Goal: Task Accomplishment & Management: Complete application form

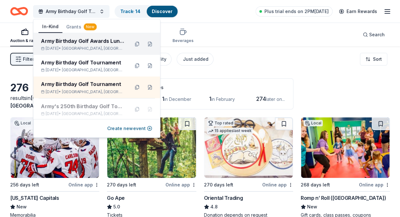
click at [80, 45] on div "Army Birthday Golf Awards Luncheon Silent Auction Jun 06, 2026 • Arlington, VA" at bounding box center [82, 44] width 83 height 14
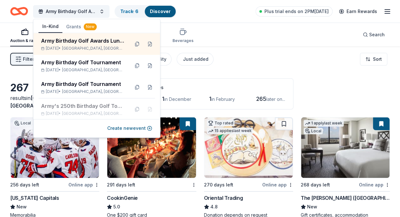
click at [268, 67] on div "Filter 2 Application methods Causes Eligibility Just added Sort" at bounding box center [200, 58] width 400 height 25
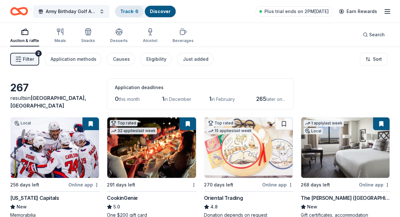
click at [129, 10] on link "Track · 6" at bounding box center [129, 11] width 18 height 5
click at [133, 10] on link "Track · 6" at bounding box center [129, 11] width 18 height 5
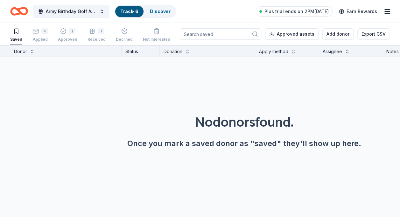
click at [132, 9] on link "Track · 6" at bounding box center [129, 11] width 18 height 5
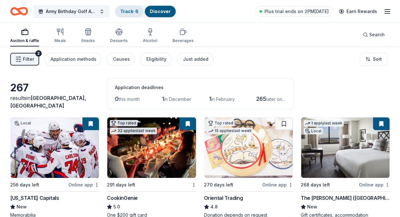
click at [130, 11] on link "Track · 6" at bounding box center [129, 11] width 18 height 5
click at [134, 10] on link "Track · 6" at bounding box center [129, 11] width 18 height 5
click at [120, 13] on div "Track · 6" at bounding box center [129, 11] width 28 height 11
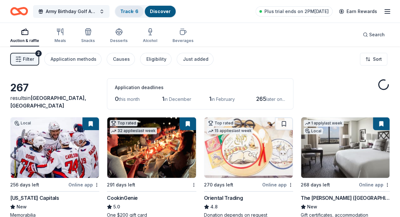
click at [130, 11] on link "Track · 6" at bounding box center [129, 11] width 18 height 5
click at [128, 10] on link "Track · 6" at bounding box center [129, 11] width 18 height 5
click at [132, 11] on link "Track · 6" at bounding box center [129, 11] width 18 height 5
click at [138, 10] on link "Track · 6" at bounding box center [129, 11] width 18 height 5
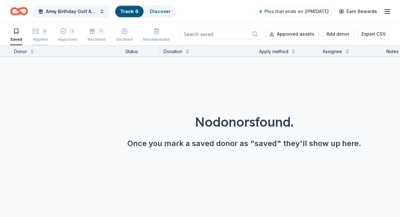
click at [44, 32] on div "4" at bounding box center [44, 31] width 6 height 6
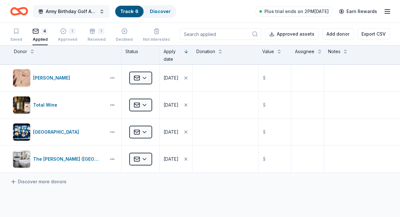
click at [102, 10] on button "Army Birthday Golf Awards Luncheon Silent Auction" at bounding box center [71, 11] width 76 height 13
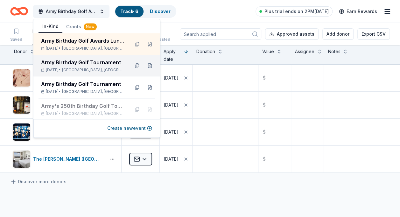
click at [83, 63] on div "Army Birthday Golf Tournament" at bounding box center [82, 62] width 83 height 8
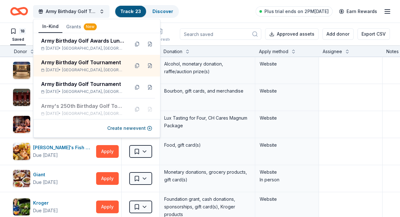
click at [178, 25] on div "18 Saved 2 Applied Approved 3 Received Declined Not interested Approved assets …" at bounding box center [199, 34] width 379 height 22
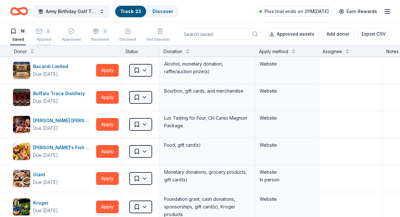
click at [42, 32] on icon "button" at bounding box center [39, 31] width 6 height 6
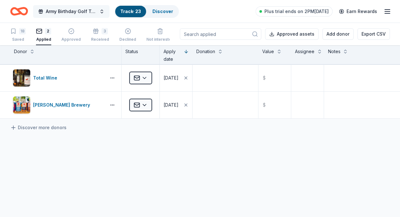
click at [102, 11] on button "Army Birthday Golf Tournament" at bounding box center [71, 11] width 76 height 13
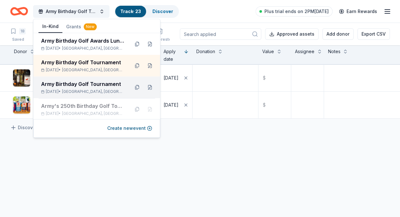
click at [84, 86] on div "Army Birthday Golf Tournament" at bounding box center [82, 84] width 83 height 8
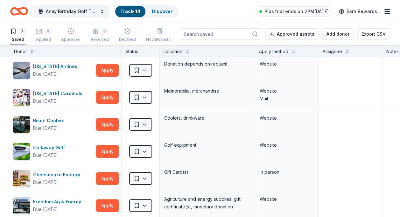
click at [194, 14] on div "Army Birthday Golf Tournament Track · 14 Discover Plus trial ends on 2PM, 8/18 …" at bounding box center [199, 11] width 379 height 15
click at [43, 32] on div "4" at bounding box center [43, 31] width 15 height 6
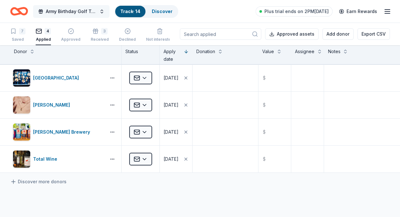
click at [102, 10] on button "Army Birthday Golf Tournament" at bounding box center [71, 11] width 76 height 13
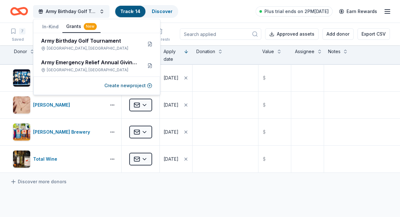
click at [75, 24] on button "Grants New" at bounding box center [81, 27] width 38 height 12
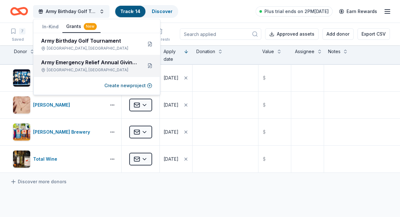
click at [84, 62] on div "Army Emergency Relief Annual Giving Campaign" at bounding box center [89, 62] width 96 height 8
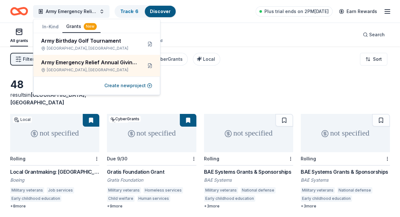
click at [200, 38] on div "All grants ≤ $5k $5k to $20k > $20k Unspecified Search" at bounding box center [199, 35] width 379 height 24
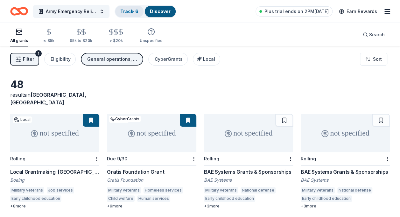
click at [133, 9] on link "Track · 6" at bounding box center [129, 11] width 18 height 5
click at [138, 10] on link "Track · 6" at bounding box center [129, 11] width 18 height 5
click at [127, 11] on link "Track · 6" at bounding box center [129, 11] width 18 height 5
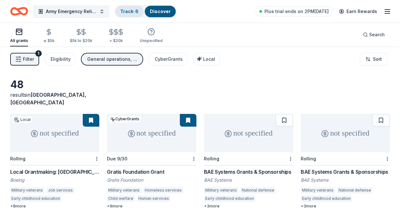
click at [127, 11] on link "Track · 6" at bounding box center [129, 11] width 18 height 5
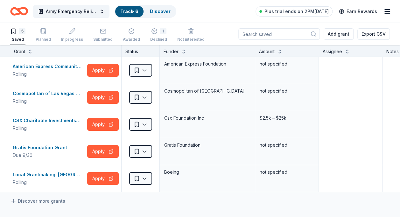
drag, startPoint x: 148, startPoint y: 82, endPoint x: 127, endPoint y: 14, distance: 71.0
click at [127, 14] on div "Track · 6" at bounding box center [129, 11] width 28 height 11
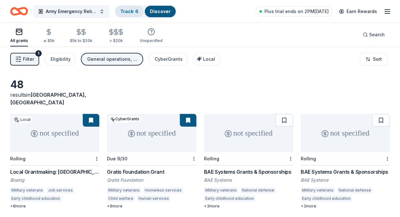
click at [133, 10] on link "Track · 6" at bounding box center [129, 11] width 18 height 5
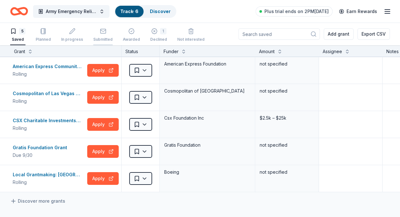
click at [102, 31] on icon "button" at bounding box center [103, 31] width 6 height 6
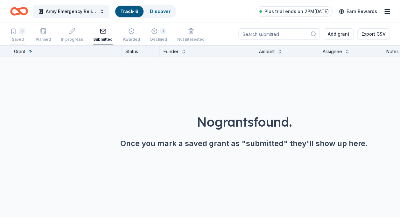
click at [17, 34] on div "5 Saved" at bounding box center [17, 35] width 15 height 14
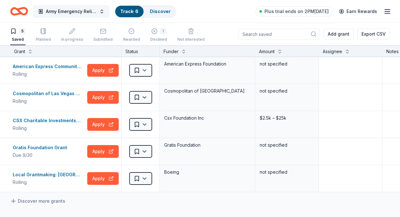
click at [102, 10] on button "Army Emergency Relief Annual Giving Campaign" at bounding box center [71, 11] width 76 height 13
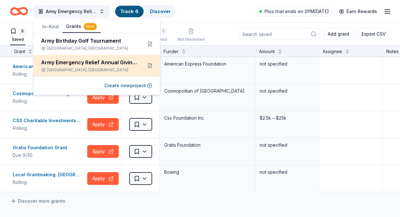
click at [95, 65] on div "Army Emergency Relief Annual Giving Campaign" at bounding box center [89, 62] width 96 height 8
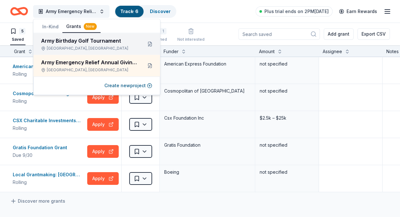
click at [95, 43] on div "Army Birthday Golf Tournament" at bounding box center [89, 41] width 96 height 8
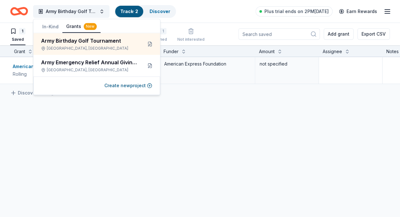
click at [119, 109] on div "American Express Community Giving Rolling Apply Saved American Express Foundati…" at bounding box center [244, 130] width 488 height 147
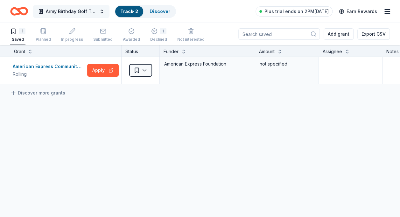
click at [103, 8] on button "Army Birthday Golf Tournament" at bounding box center [71, 11] width 76 height 13
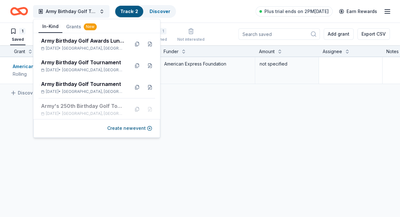
click at [51, 24] on button "In-Kind" at bounding box center [50, 27] width 24 height 12
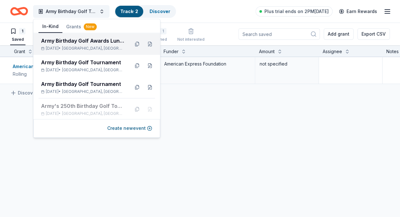
click at [63, 46] on div "Jun 06, 2026 • Arlington, VA" at bounding box center [82, 48] width 83 height 5
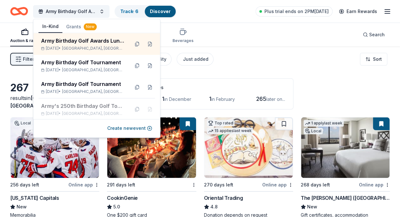
click at [253, 70] on div "Filter 2 Application methods Causes Eligibility Just added Sort" at bounding box center [200, 58] width 400 height 25
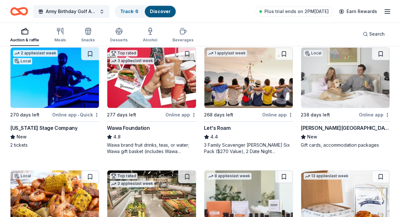
scroll to position [337, 0]
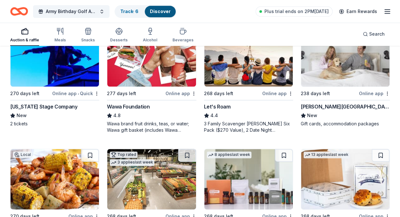
click at [372, 93] on div "Online app" at bounding box center [374, 93] width 31 height 8
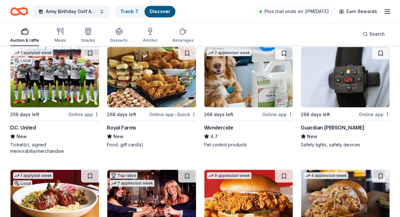
scroll to position [571, 0]
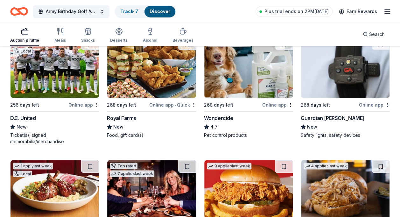
click at [80, 104] on div "Online app" at bounding box center [83, 104] width 31 height 8
click at [84, 67] on img at bounding box center [54, 67] width 88 height 60
click at [131, 13] on link "Track · 8" at bounding box center [129, 11] width 18 height 5
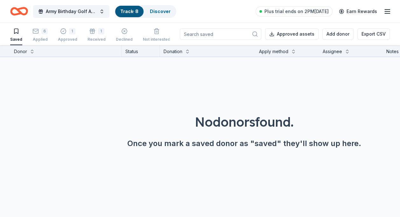
click at [16, 39] on div "Saved" at bounding box center [16, 39] width 12 height 5
click at [166, 9] on link "Discover" at bounding box center [160, 11] width 21 height 5
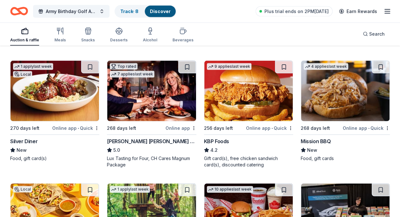
scroll to position [672, 0]
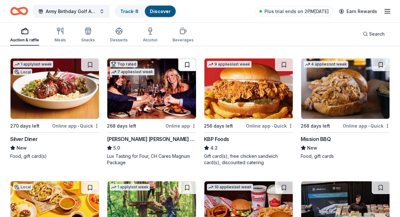
click at [186, 64] on button at bounding box center [187, 64] width 18 height 13
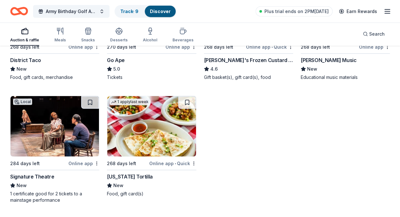
scroll to position [876, 0]
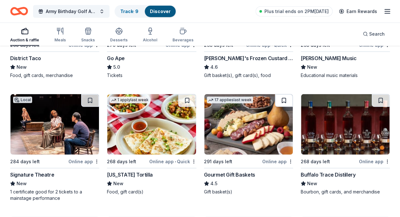
click at [284, 99] on button at bounding box center [284, 100] width 18 height 13
click at [285, 94] on button at bounding box center [284, 100] width 17 height 13
click at [285, 99] on button at bounding box center [284, 100] width 17 height 13
click at [284, 100] on button at bounding box center [284, 100] width 17 height 13
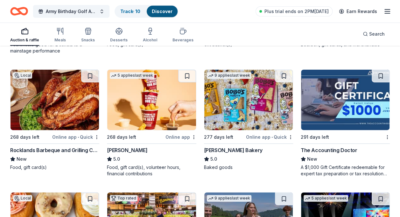
scroll to position [1016, 0]
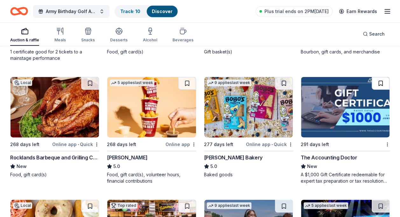
click at [380, 80] on button at bounding box center [380, 83] width 18 height 13
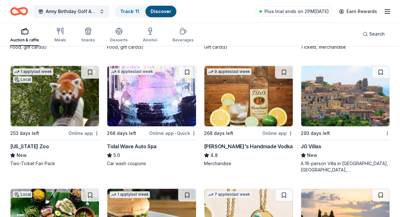
scroll to position [1270, 0]
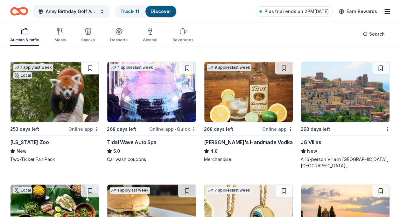
click at [91, 64] on button at bounding box center [90, 68] width 18 height 13
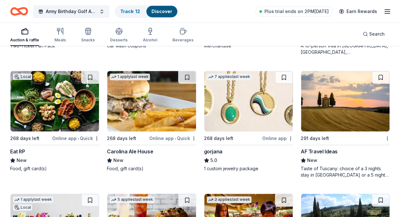
scroll to position [1377, 0]
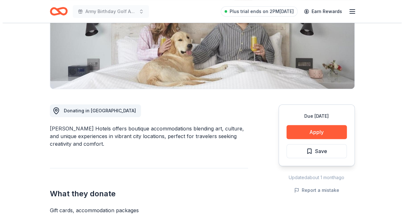
scroll to position [111, 0]
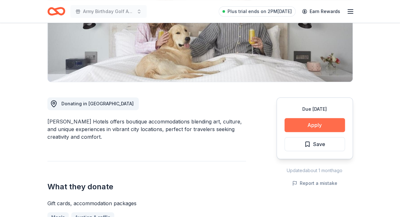
click at [313, 123] on button "Apply" at bounding box center [314, 125] width 60 height 14
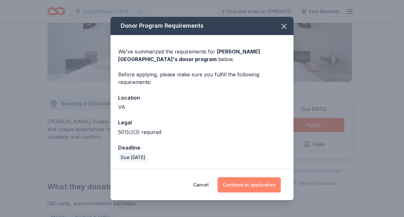
click at [258, 184] on button "Continue to application" at bounding box center [249, 184] width 63 height 15
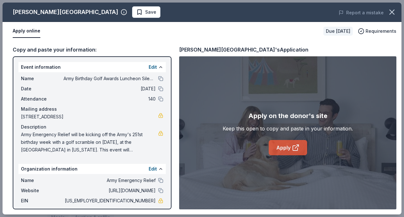
click at [284, 146] on link "Apply" at bounding box center [288, 147] width 38 height 15
click at [136, 10] on span "Save" at bounding box center [146, 12] width 20 height 8
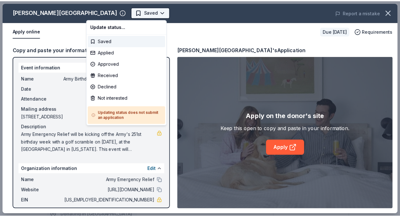
scroll to position [0, 0]
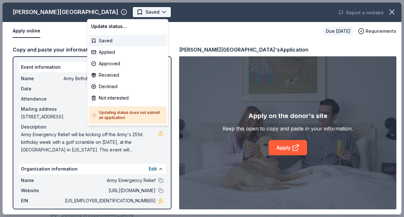
click at [118, 11] on body "Army Birthday Golf Awards Luncheon Silent Auction Saved Apply Due in 238 days S…" at bounding box center [200, 108] width 400 height 217
click at [108, 50] on div "Applied" at bounding box center [128, 51] width 78 height 11
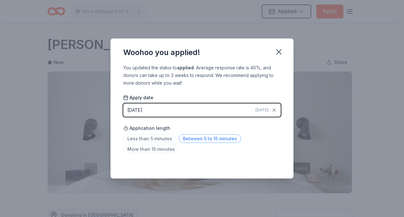
click at [223, 137] on span "Between 5 to 15 minutes" at bounding box center [210, 138] width 62 height 9
click at [159, 135] on span "Less than 5 minutes" at bounding box center [149, 138] width 53 height 9
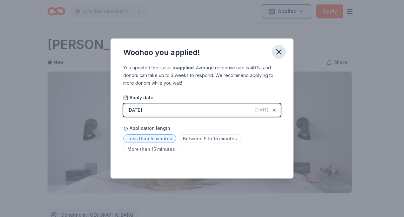
click at [280, 48] on icon "button" at bounding box center [279, 51] width 9 height 9
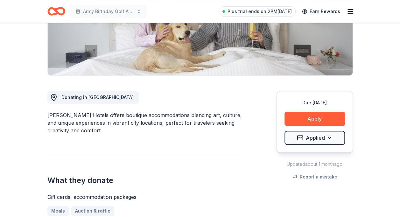
scroll to position [134, 0]
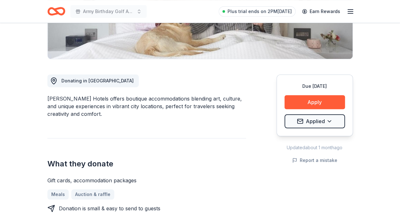
drag, startPoint x: 49, startPoint y: 99, endPoint x: 62, endPoint y: 102, distance: 13.7
click at [100, 102] on div "Quirk Hotels offers boutique accommodations blending art, culture, and unique e…" at bounding box center [146, 106] width 198 height 23
drag, startPoint x: 49, startPoint y: 97, endPoint x: 162, endPoint y: 110, distance: 113.9
click at [162, 110] on div "Quirk Hotels offers boutique accommodations blending art, culture, and unique e…" at bounding box center [146, 106] width 198 height 23
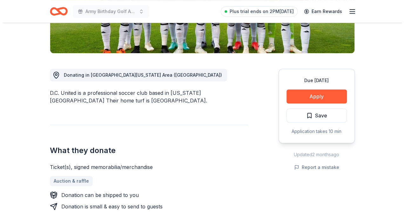
scroll to position [148, 0]
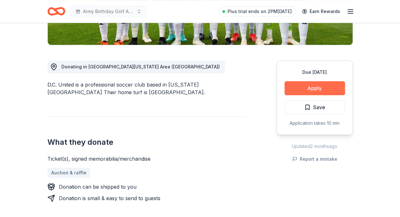
click at [311, 86] on button "Apply" at bounding box center [314, 88] width 60 height 14
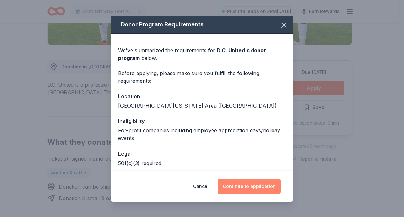
click at [252, 187] on button "Continue to application" at bounding box center [249, 186] width 63 height 15
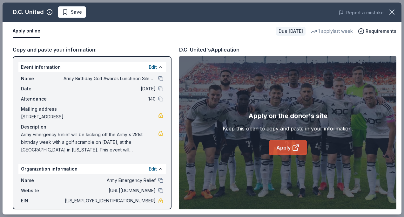
click at [284, 147] on link "Apply" at bounding box center [288, 147] width 38 height 15
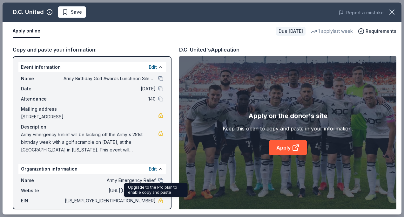
drag, startPoint x: 127, startPoint y: 199, endPoint x: 165, endPoint y: 200, distance: 37.5
click at [165, 200] on div "Event information Edit Name Army Birthday Golf Awards Luncheon Silent Auction D…" at bounding box center [92, 132] width 159 height 153
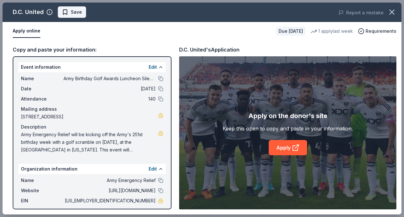
click at [75, 11] on span "Save" at bounding box center [76, 12] width 11 height 8
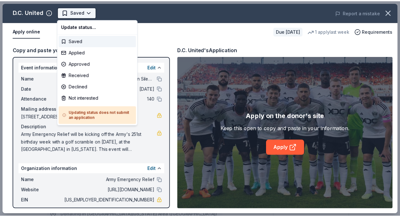
scroll to position [0, 0]
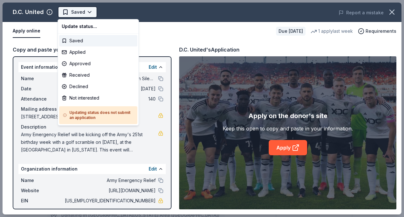
click at [90, 10] on body "Army Birthday Golf Awards Luncheon Silent Auction Saved Apply Due [DATE] Share …" at bounding box center [200, 108] width 400 height 217
click at [85, 52] on div "Applied" at bounding box center [98, 51] width 78 height 11
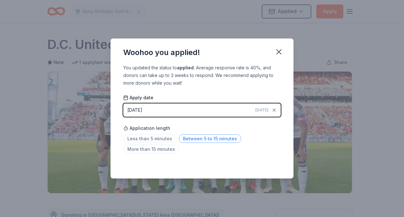
click at [224, 137] on span "Between 5 to 15 minutes" at bounding box center [210, 138] width 62 height 9
click at [281, 50] on icon "button" at bounding box center [279, 52] width 4 height 4
